Goal: Task Accomplishment & Management: Complete application form

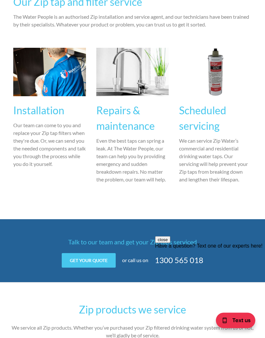
scroll to position [386, 0]
click at [210, 118] on h3 "Scheduled servicing" at bounding box center [215, 118] width 73 height 31
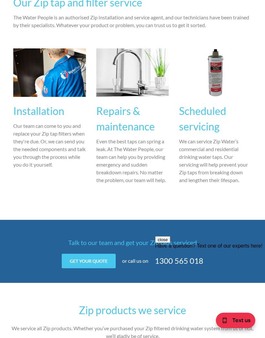
click at [220, 159] on p "We can service Zip Water’s commercial and residential drinking water taps. Our …" at bounding box center [215, 161] width 73 height 46
click at [219, 72] on img at bounding box center [215, 73] width 73 height 48
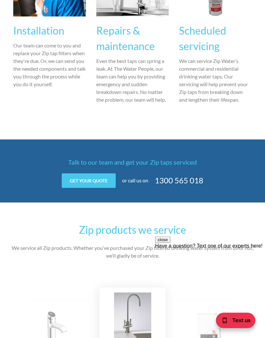
scroll to position [466, 0]
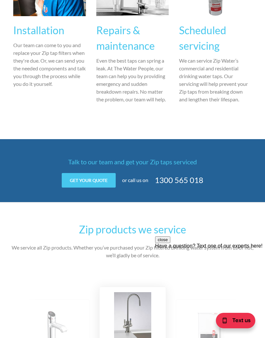
click at [98, 173] on link "Get your quote" at bounding box center [89, 180] width 54 height 15
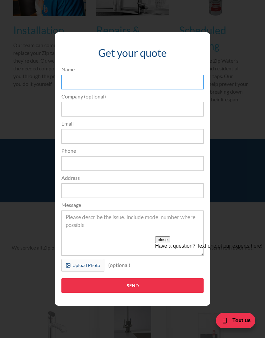
click at [123, 89] on input "Name" at bounding box center [132, 82] width 142 height 15
type input "[PERSON_NAME]"
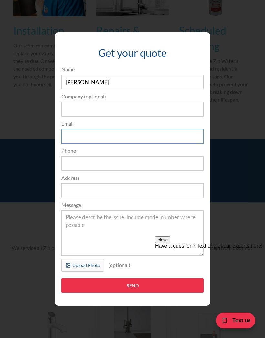
click at [117, 144] on input "Email" at bounding box center [132, 136] width 142 height 15
type input "[EMAIL_ADDRESS][DOMAIN_NAME]"
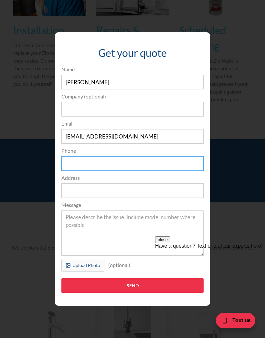
click at [108, 171] on input "Phone" at bounding box center [132, 163] width 142 height 15
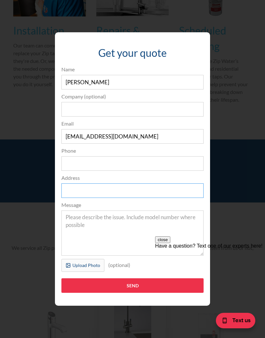
click at [124, 198] on input "Address" at bounding box center [132, 190] width 142 height 15
click at [138, 198] on input "[STREET_ADDRESS][PERSON_NAME]" at bounding box center [132, 190] width 142 height 15
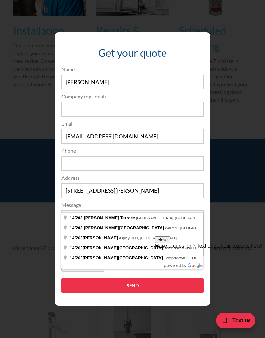
type input "[STREET_ADDRESS][PERSON_NAME]"
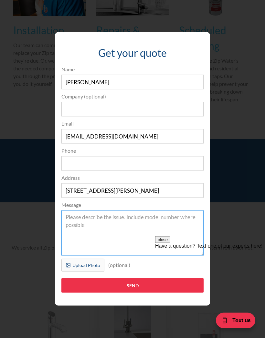
click at [108, 231] on textarea "Message" at bounding box center [132, 232] width 142 height 45
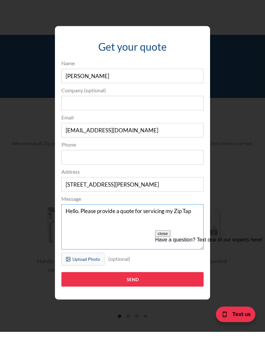
scroll to position [565, 0]
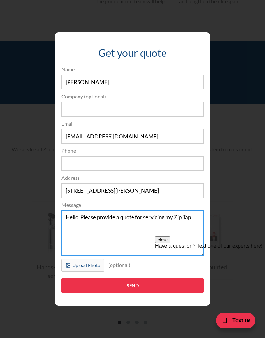
click at [191, 229] on textarea "Hello. Please provide a quote for servicing my Zip Tap" at bounding box center [132, 232] width 142 height 45
click at [188, 231] on textarea "Hello. Please provide a quote for servicing my Zip Tap" at bounding box center [132, 232] width 142 height 45
click at [115, 241] on textarea "Hello. Please provide a quote for servicing my Zip HydroTap G5 Arc" at bounding box center [132, 232] width 142 height 45
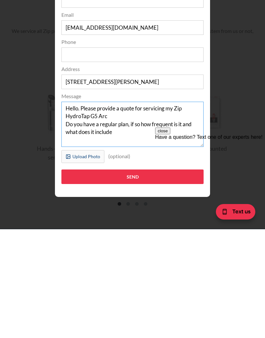
type textarea "Hello. Please provide a quote for servicing my Zip HydroTap G5 Arc Do you have …"
click at [132, 278] on input "Send" at bounding box center [132, 285] width 142 height 15
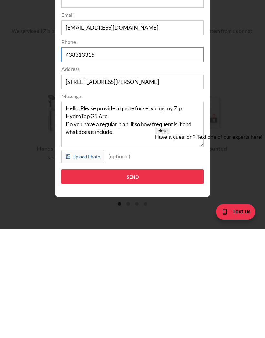
click at [70, 156] on input "438313315" at bounding box center [132, 163] width 142 height 15
click at [65, 156] on input "438313315" at bounding box center [132, 163] width 142 height 15
type input "0438313315"
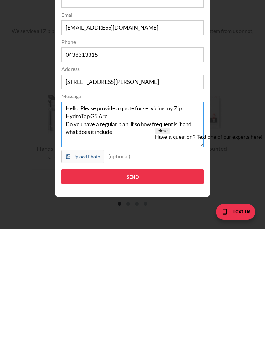
click at [104, 210] on textarea "Hello. Please provide a quote for servicing my Zip HydroTap G5 Arc Do you have …" at bounding box center [132, 232] width 142 height 45
click at [103, 210] on textarea "Hello. Please provide a quote for servicing my Zip HydroTap G5 Arc Do you have …" at bounding box center [132, 232] width 142 height 45
click at [109, 210] on textarea "Hello. Please provide a quote for servicing my Zip HydroTap G5 Arc Do you have …" at bounding box center [132, 232] width 142 height 45
click at [107, 210] on textarea "Hello. Please provide a quote for servicing my Zip HydroTap G5 Arc Do you have …" at bounding box center [132, 232] width 142 height 45
click at [70, 210] on textarea "Hello. Please email a quote for servicing my Zip HydroTap G5 Arc Do you have a …" at bounding box center [132, 232] width 142 height 45
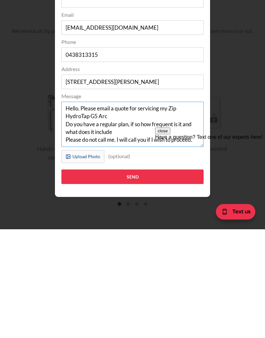
click at [101, 210] on textarea "Hello. Please email a quote for servicing my Zip HydroTap G5 Arc Do you have a …" at bounding box center [132, 232] width 142 height 45
click at [112, 210] on textarea "Hello. Please email a quote for servicing my Zip HydroTap G5 Arc Do you have a …" at bounding box center [132, 232] width 142 height 45
type textarea "Hello. Please email a quote for servicing my Zip HydroTap G5 Arc Do you have a …"
click at [132, 278] on input "Send" at bounding box center [132, 285] width 142 height 15
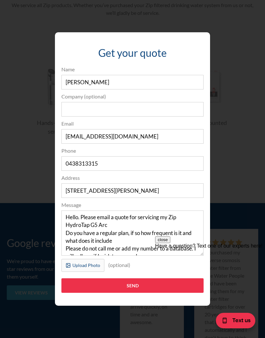
scroll to position [712, 0]
